Goal: Information Seeking & Learning: Check status

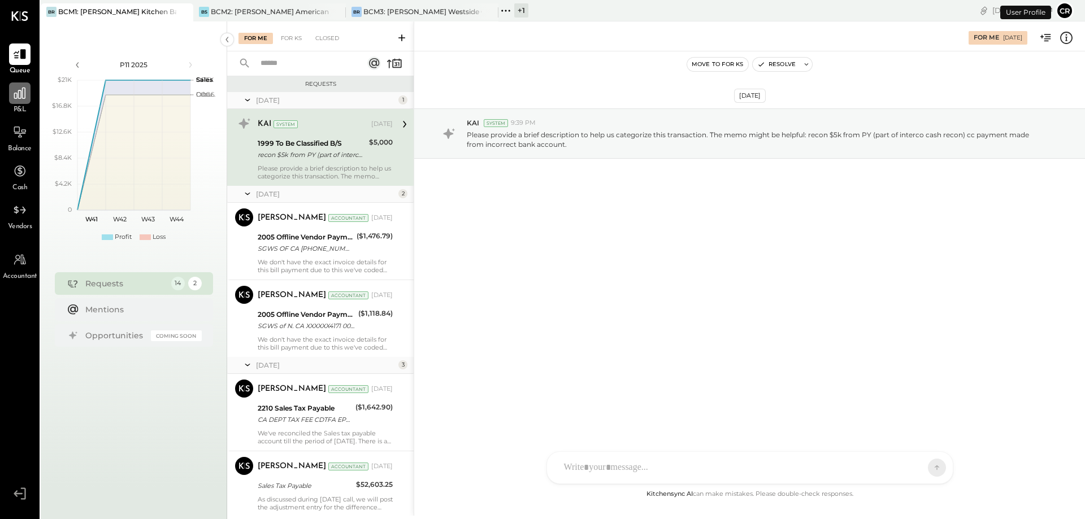
click at [15, 103] on div at bounding box center [19, 93] width 21 height 21
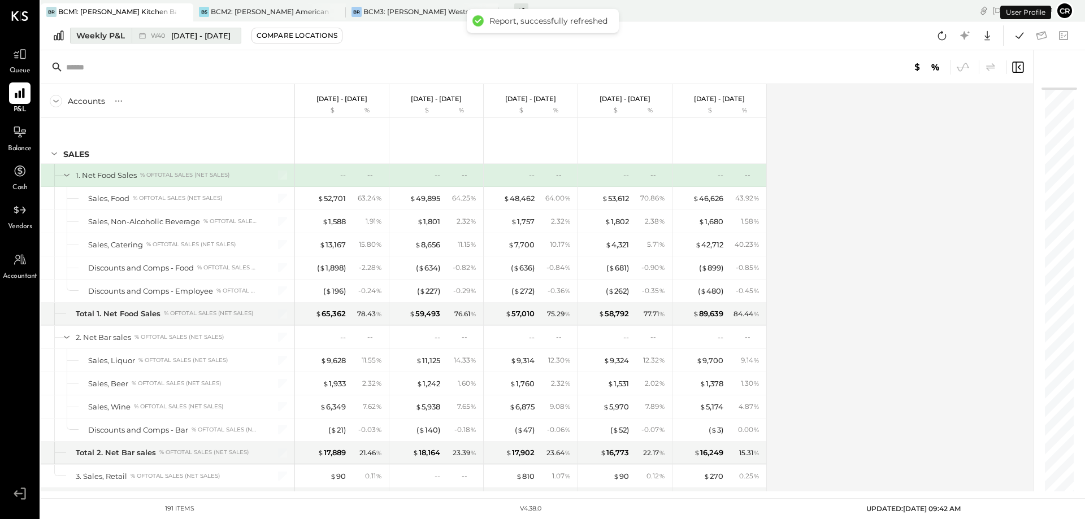
click at [105, 37] on div "Weekly P&L" at bounding box center [100, 35] width 49 height 11
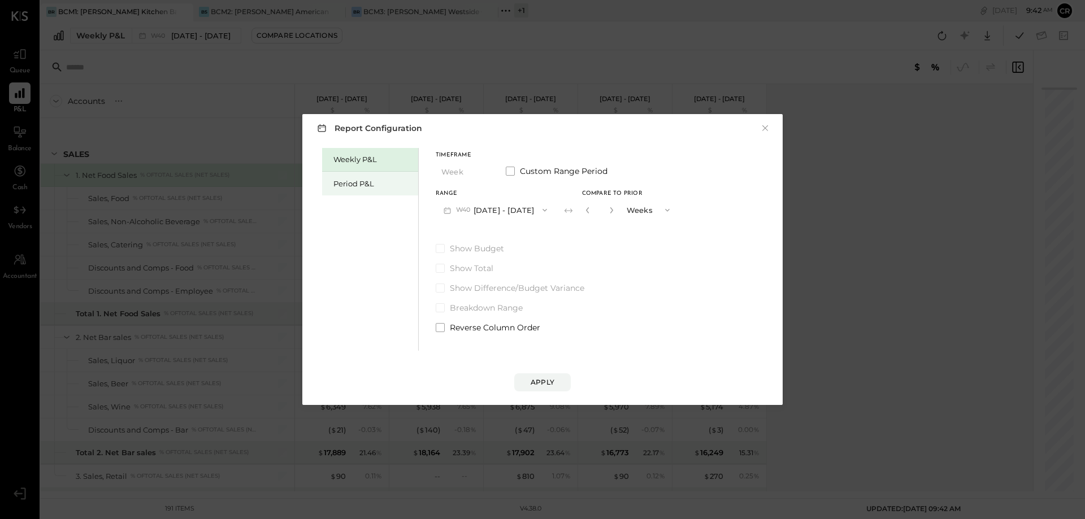
click at [347, 184] on div "Period P&L" at bounding box center [372, 184] width 79 height 11
click at [539, 378] on div "Apply" at bounding box center [543, 382] width 24 height 10
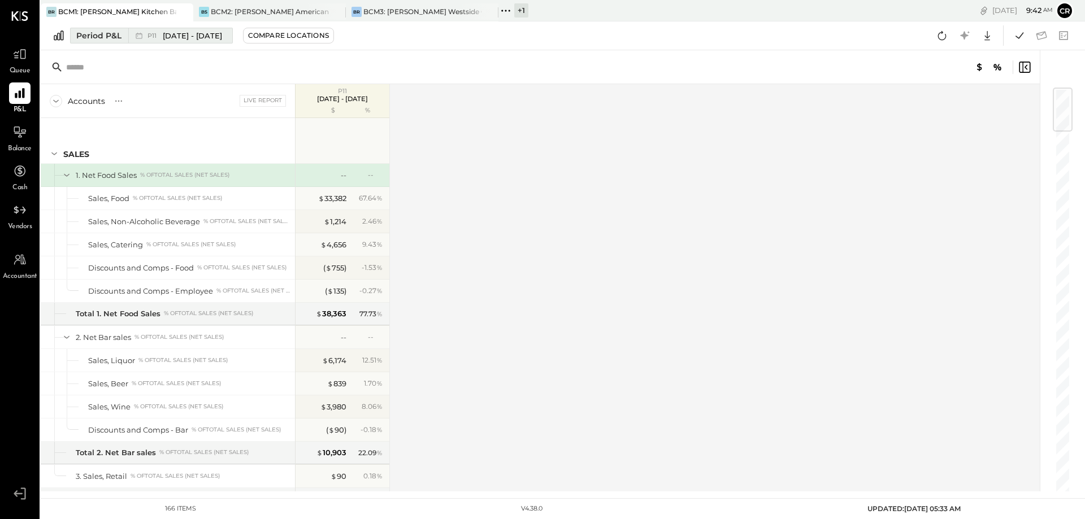
click at [222, 41] on span "[DATE] - [DATE]" at bounding box center [192, 36] width 59 height 11
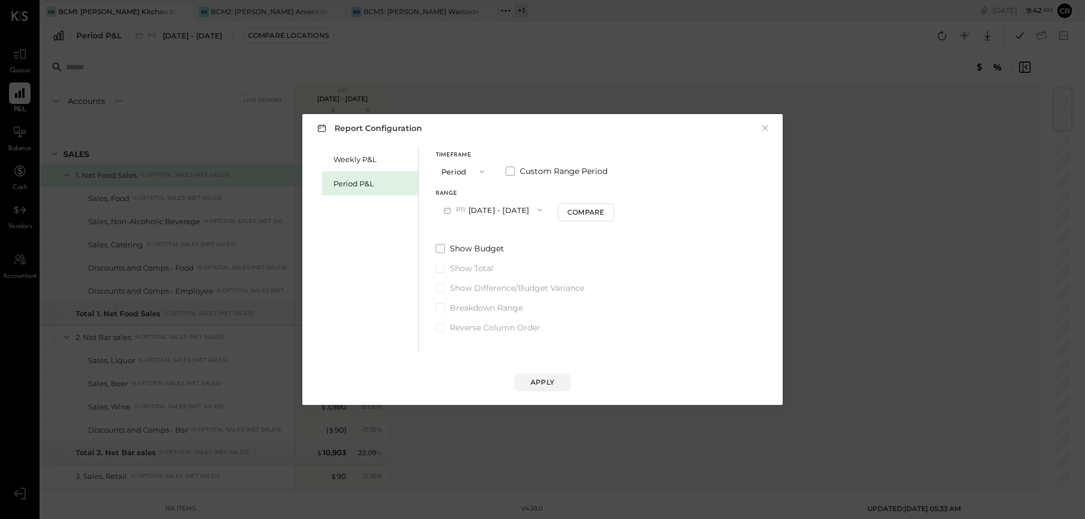
click at [484, 214] on button "P11 [DATE] - [DATE]" at bounding box center [493, 209] width 114 height 21
click at [484, 229] on div "P10 [DATE] - [DATE]" at bounding box center [500, 236] width 129 height 24
click at [435, 249] on div "Weekly P&L Period P&L Timeframe Period Custom Range Period Range P10 [DATE] - […" at bounding box center [543, 248] width 458 height 206
click at [437, 248] on span at bounding box center [440, 248] width 9 height 9
click at [539, 379] on div "Apply" at bounding box center [543, 382] width 24 height 10
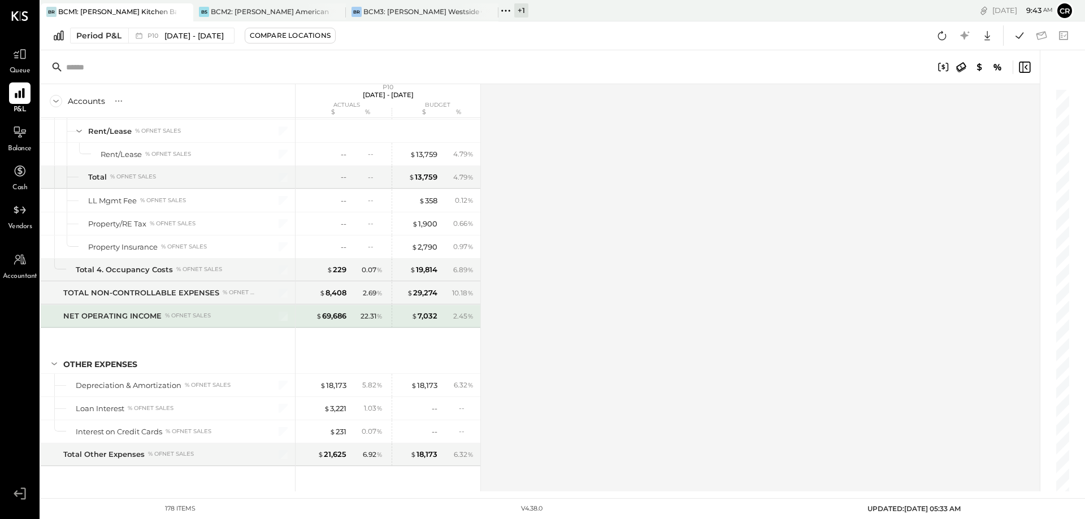
scroll to position [3560, 0]
